Goal: Understand process/instructions

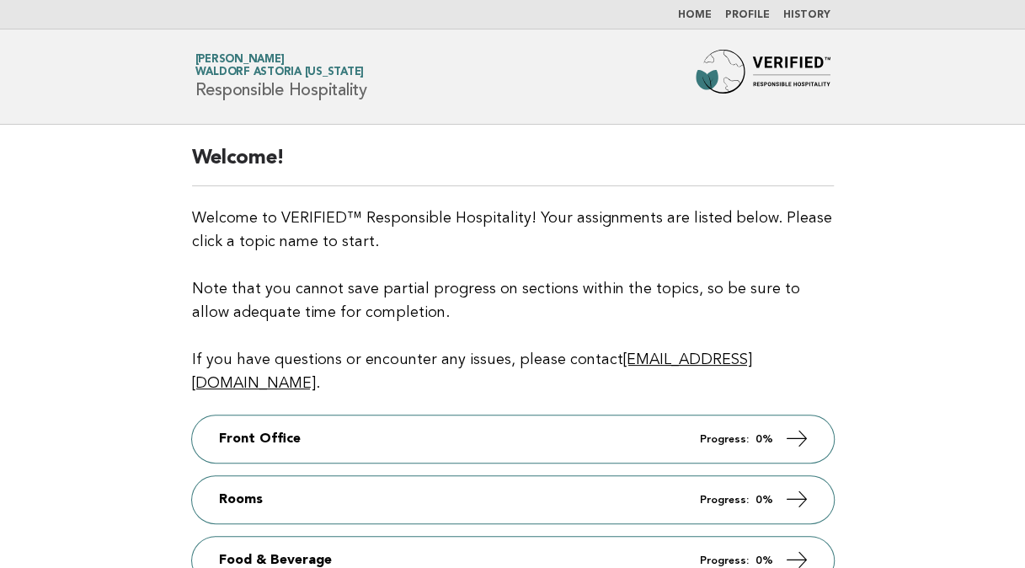
click at [155, 392] on main "Welcome! Welcome to VERIFIED™ Responsible Hospitality! Your assignments are lis…" at bounding box center [512, 476] width 1025 height 702
click at [930, 271] on main "Welcome! Welcome to VERIFIED™ Responsible Hospitality! Your assignments are lis…" at bounding box center [512, 476] width 1025 height 702
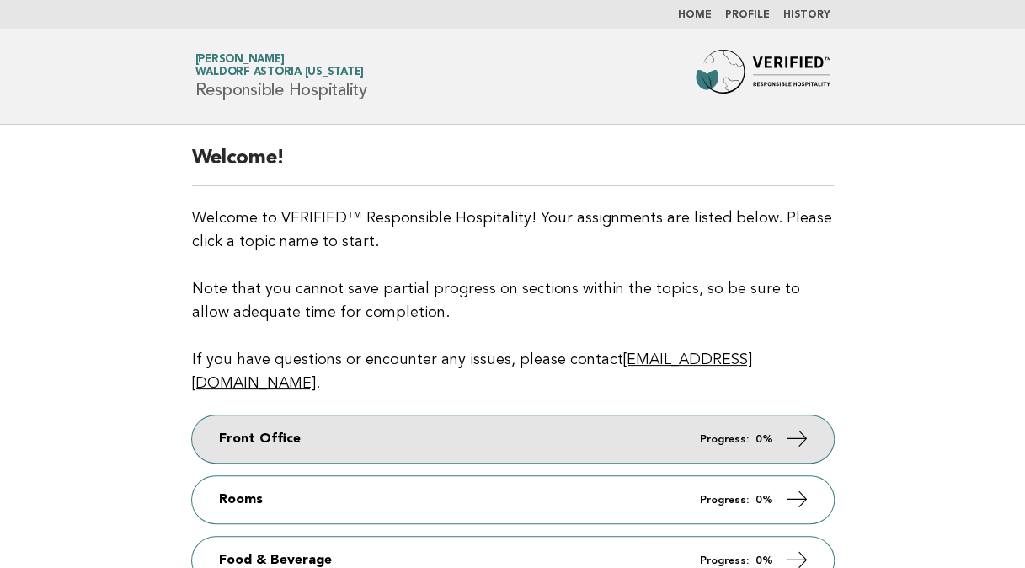
click at [480, 431] on link "Front Office Progress: 0%" at bounding box center [513, 438] width 642 height 47
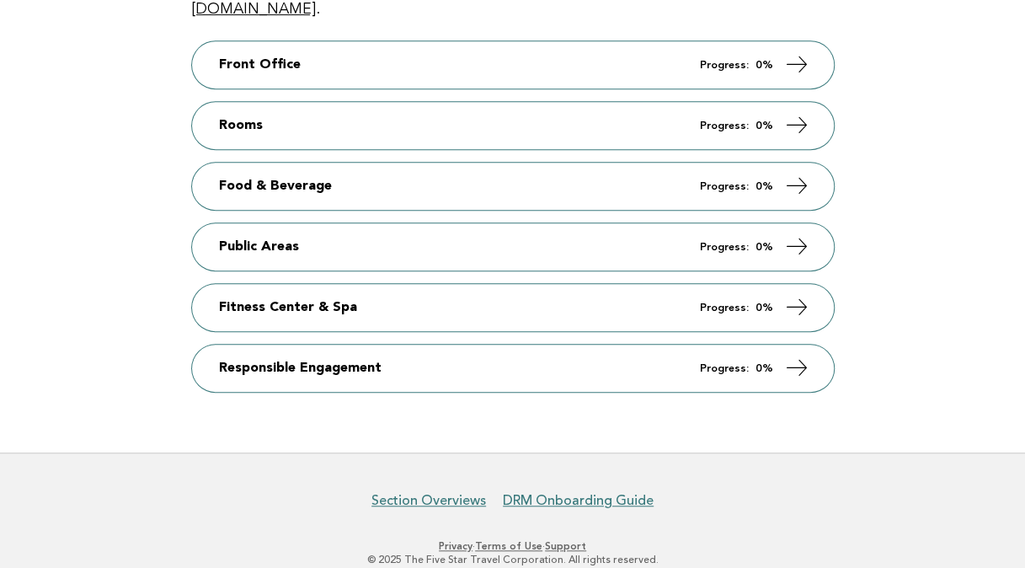
scroll to position [381, 0]
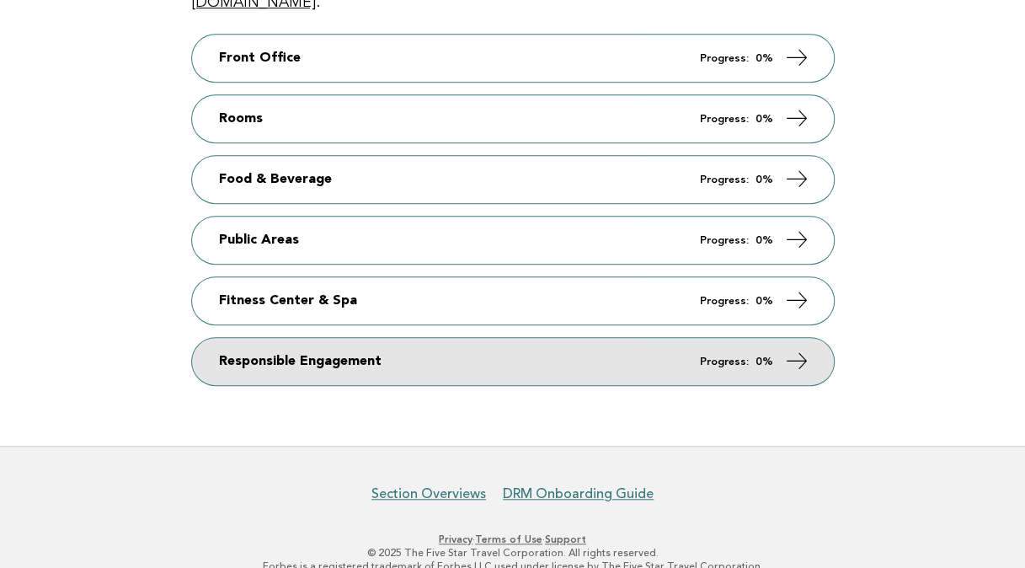
click at [434, 338] on link "Responsible Engagement Progress: 0%" at bounding box center [513, 361] width 642 height 47
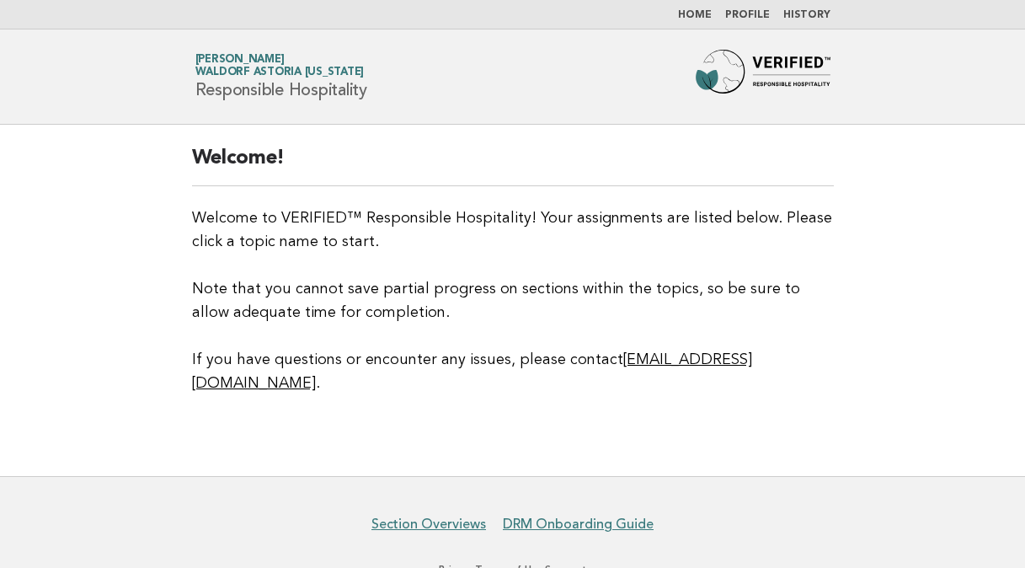
scroll to position [30, 0]
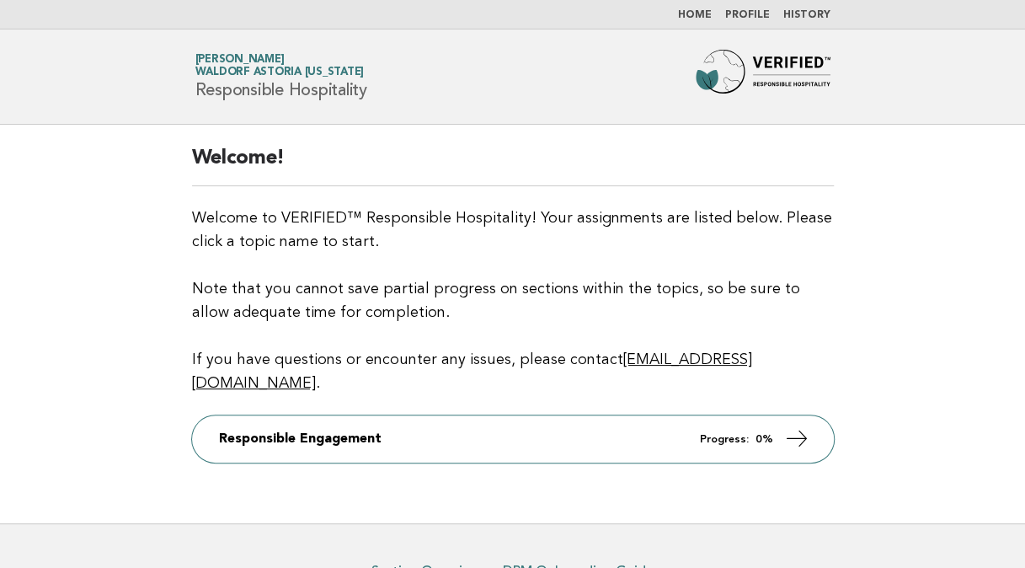
scroll to position [77, 0]
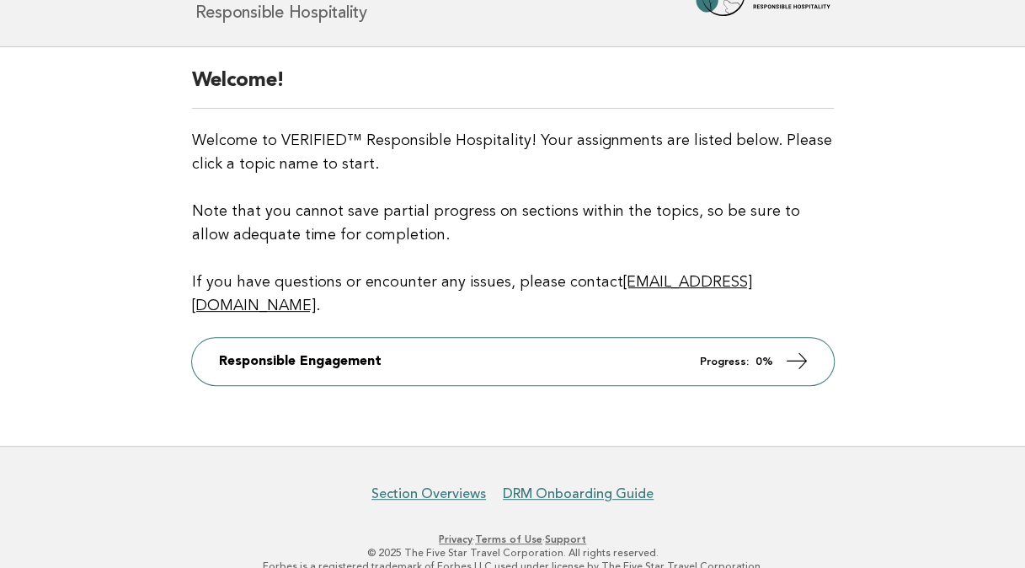
drag, startPoint x: 371, startPoint y: 300, endPoint x: 167, endPoint y: 440, distance: 247.2
click at [167, 446] on footer "Section Overviews DRM Onboarding Guide Privacy · Terms of Use · Support © 2025 …" at bounding box center [512, 520] width 1025 height 148
